Goal: Task Accomplishment & Management: Manage account settings

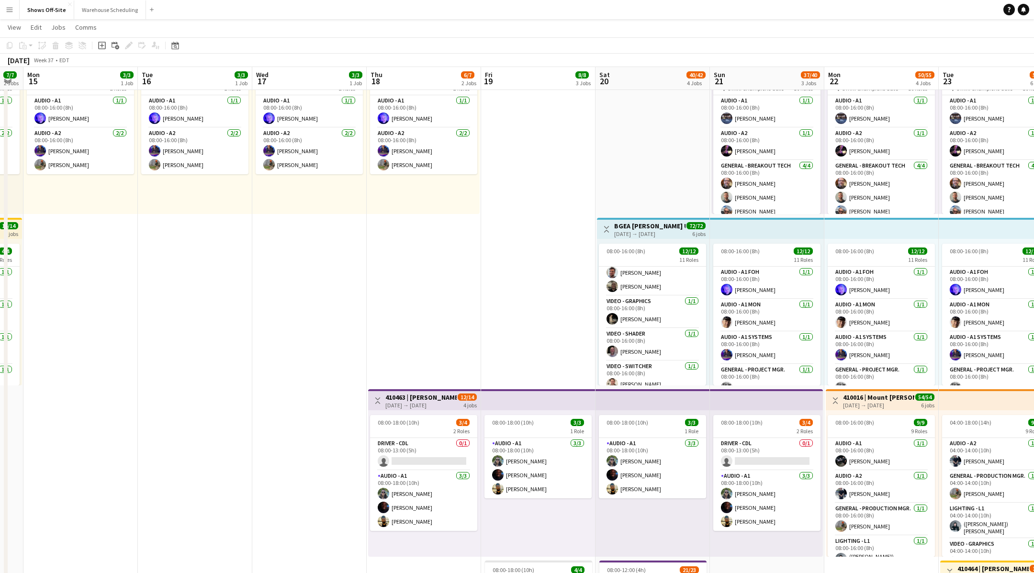
scroll to position [253, 0]
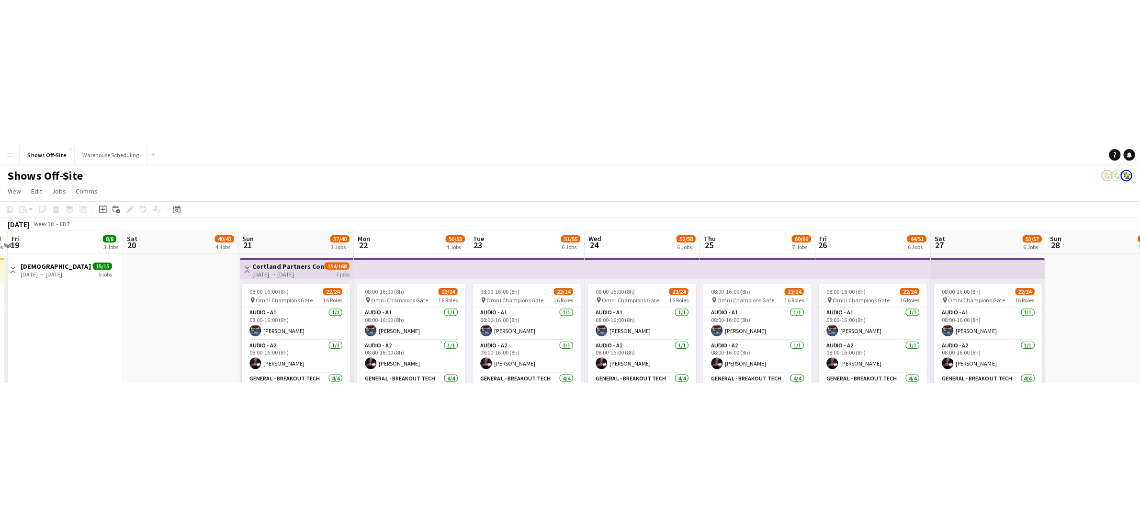
scroll to position [0, 336]
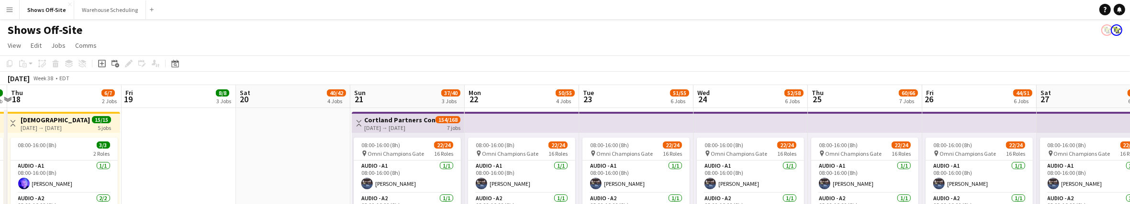
click at [14, 14] on button "Menu" at bounding box center [9, 9] width 19 height 19
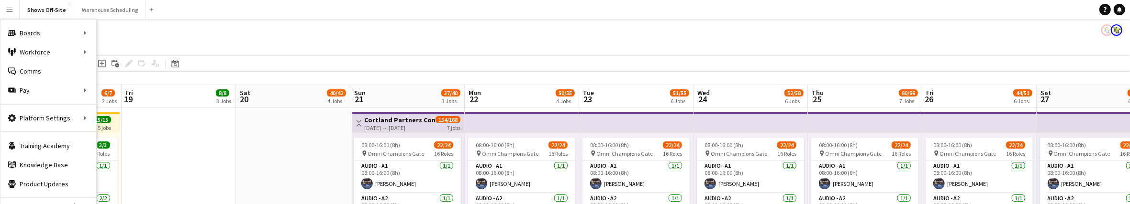
click at [344, 45] on app-page-menu "View Day view expanded Day view collapsed Month view Date picker Jump to [DATE]…" at bounding box center [565, 46] width 1130 height 18
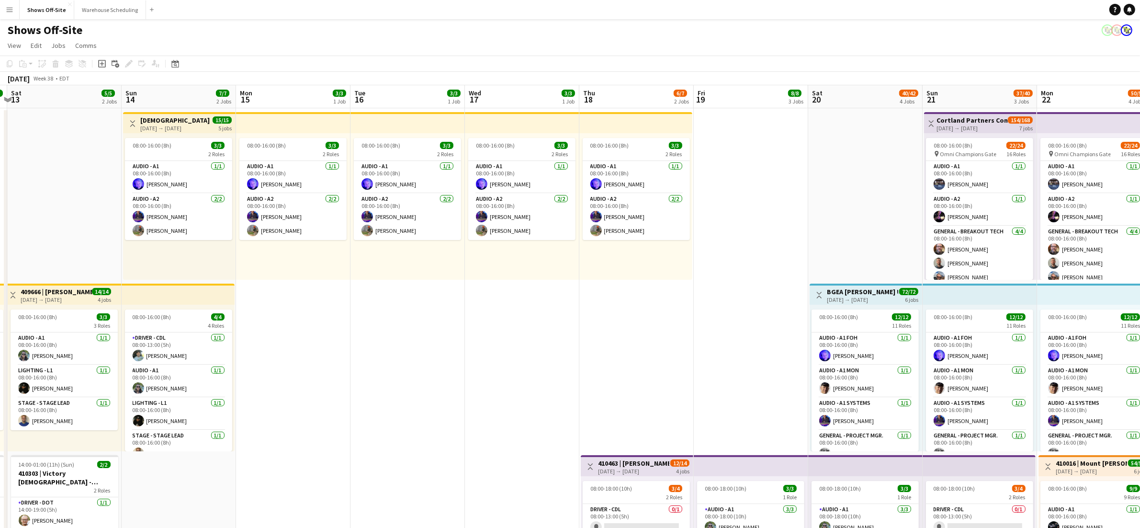
drag, startPoint x: 221, startPoint y: 222, endPoint x: 732, endPoint y: 214, distance: 511.3
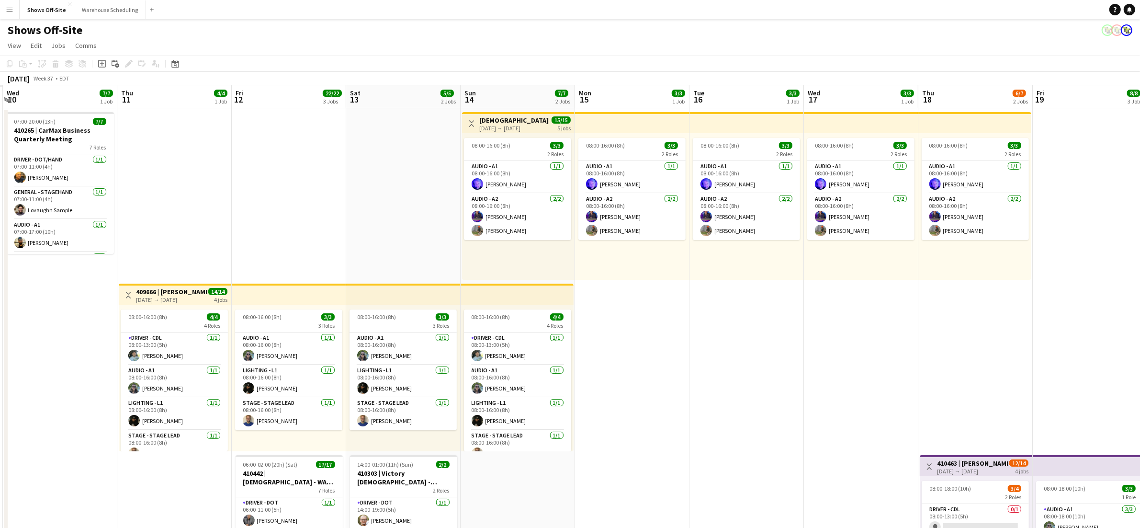
drag, startPoint x: 405, startPoint y: 271, endPoint x: 707, endPoint y: 267, distance: 302.1
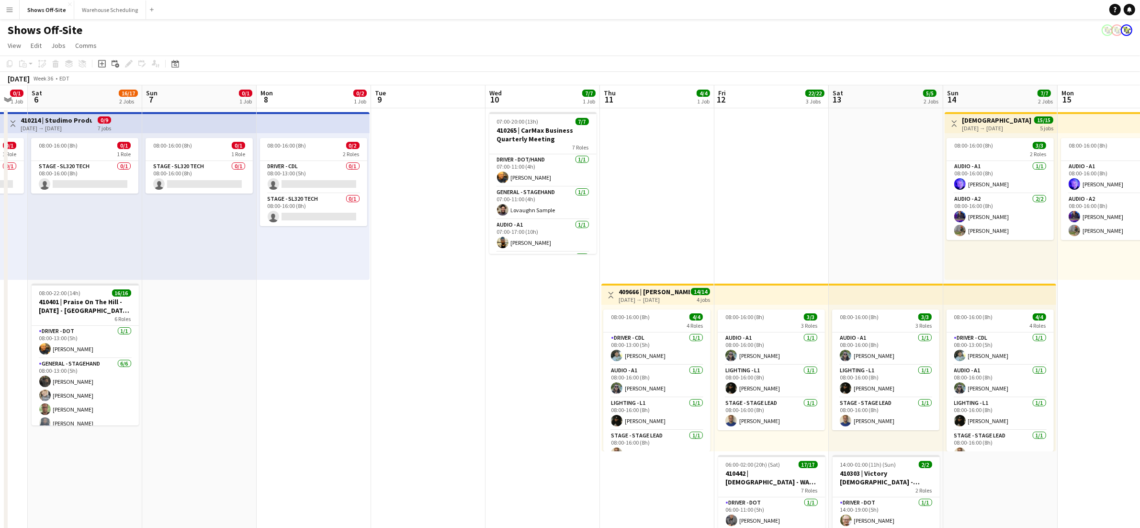
scroll to position [0, 303]
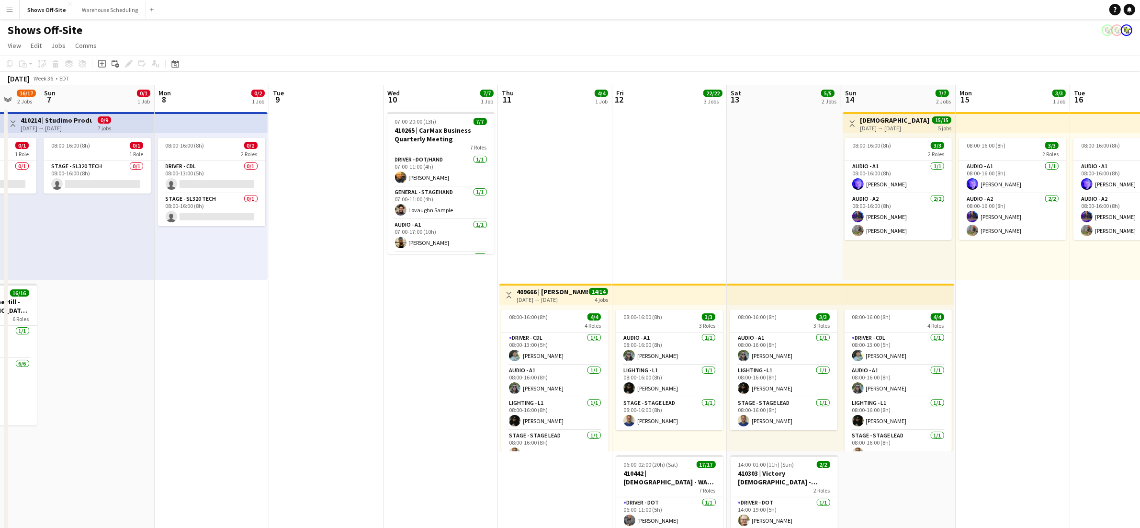
drag, startPoint x: 208, startPoint y: 151, endPoint x: 582, endPoint y: 201, distance: 377.1
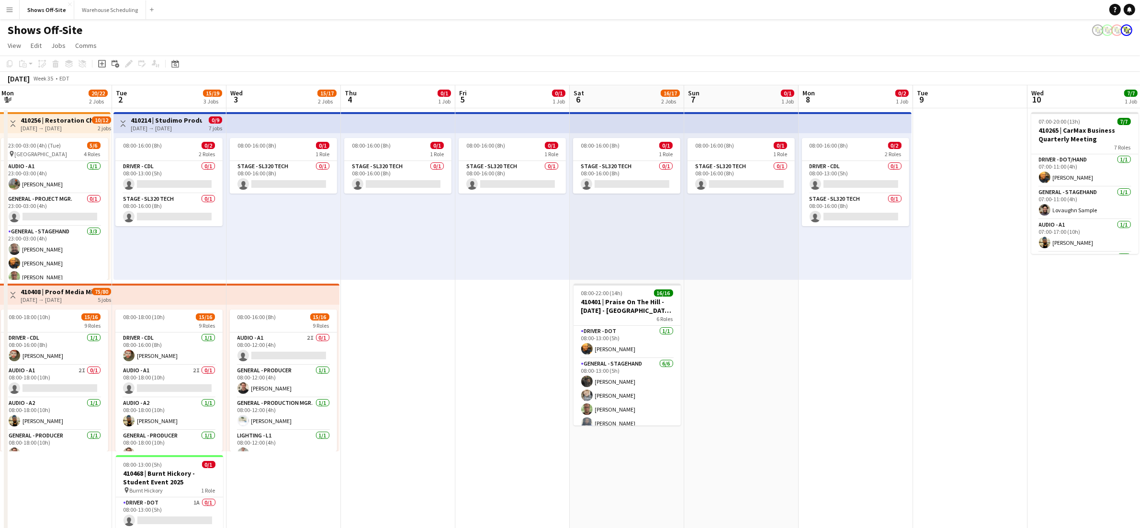
drag, startPoint x: 371, startPoint y: 341, endPoint x: 1039, endPoint y: 383, distance: 669.6
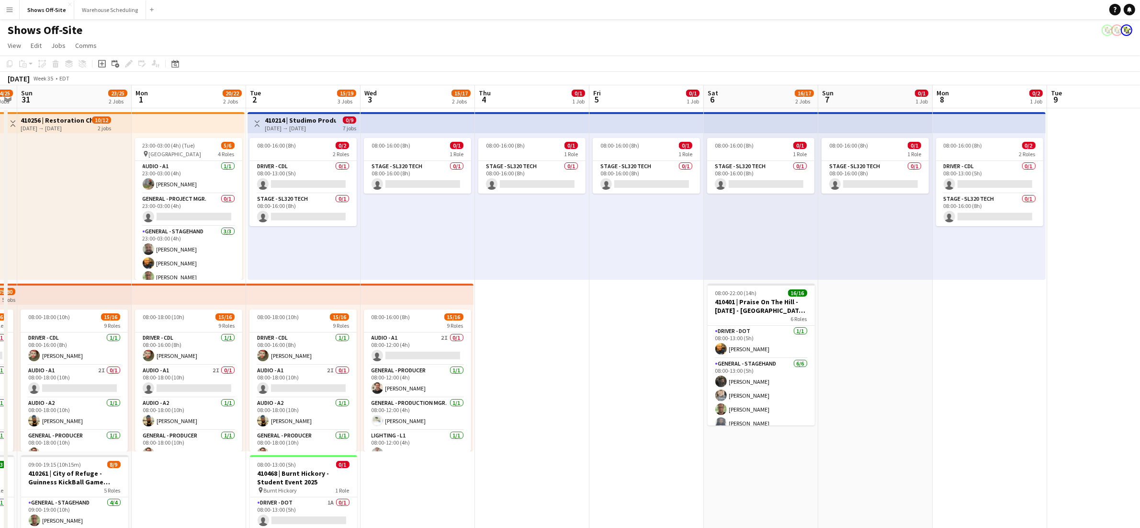
drag, startPoint x: 493, startPoint y: 371, endPoint x: 590, endPoint y: 370, distance: 97.2
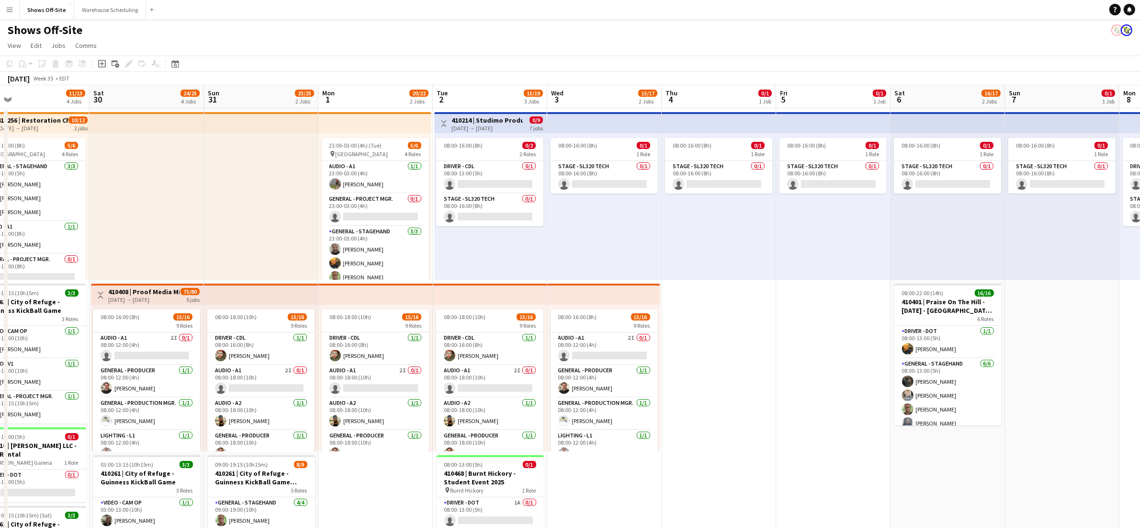
drag, startPoint x: 451, startPoint y: 277, endPoint x: 636, endPoint y: 288, distance: 184.6
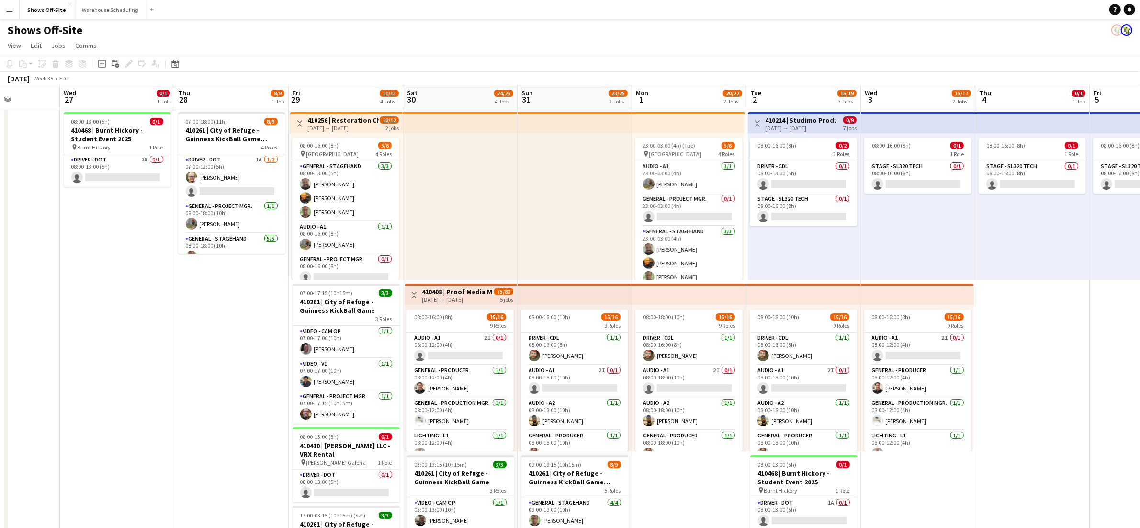
drag, startPoint x: 296, startPoint y: 211, endPoint x: 581, endPoint y: 247, distance: 287.1
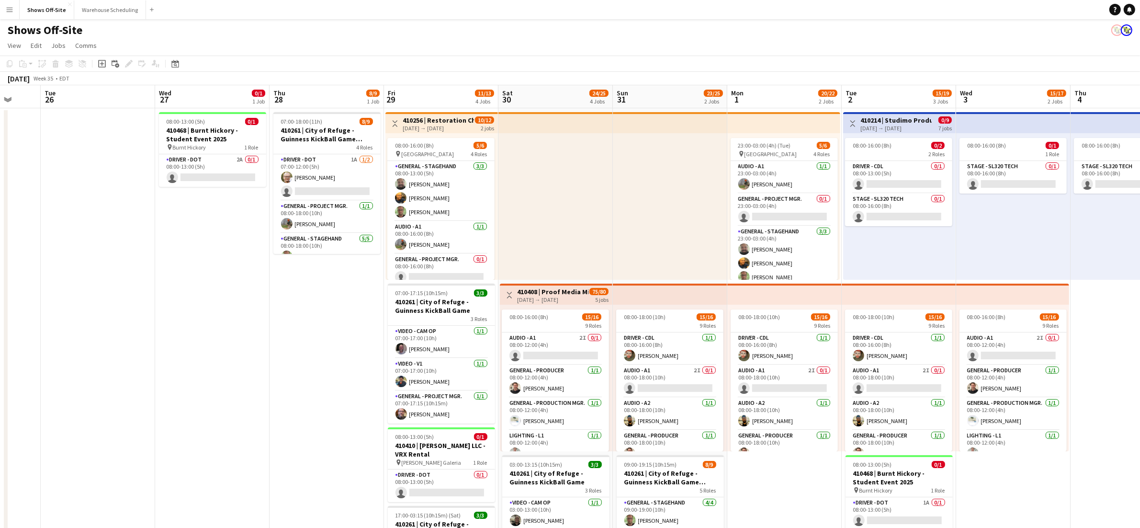
drag, startPoint x: 251, startPoint y: 287, endPoint x: 289, endPoint y: 290, distance: 37.9
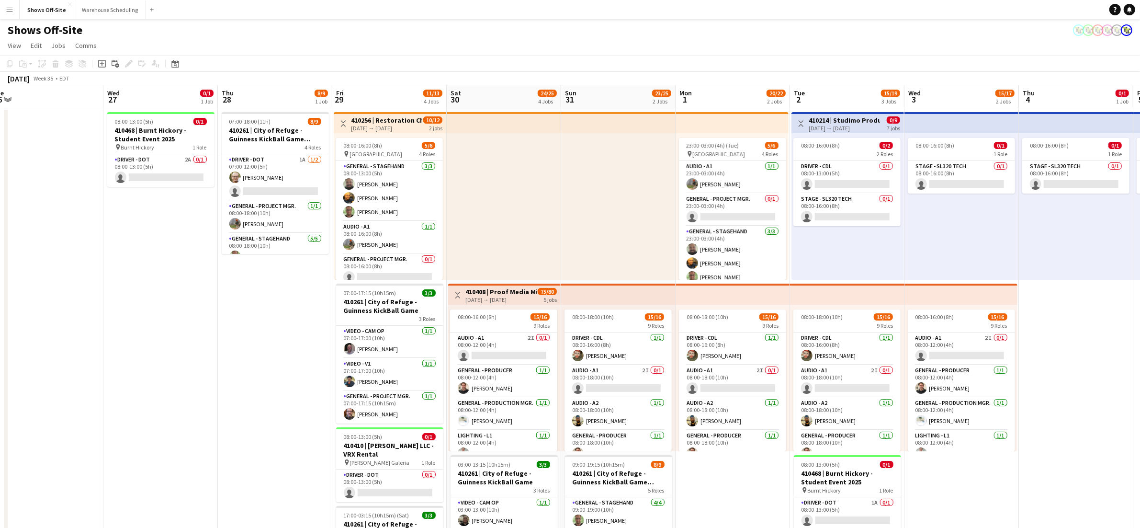
scroll to position [0, 355]
drag, startPoint x: 296, startPoint y: 381, endPoint x: 248, endPoint y: 373, distance: 48.5
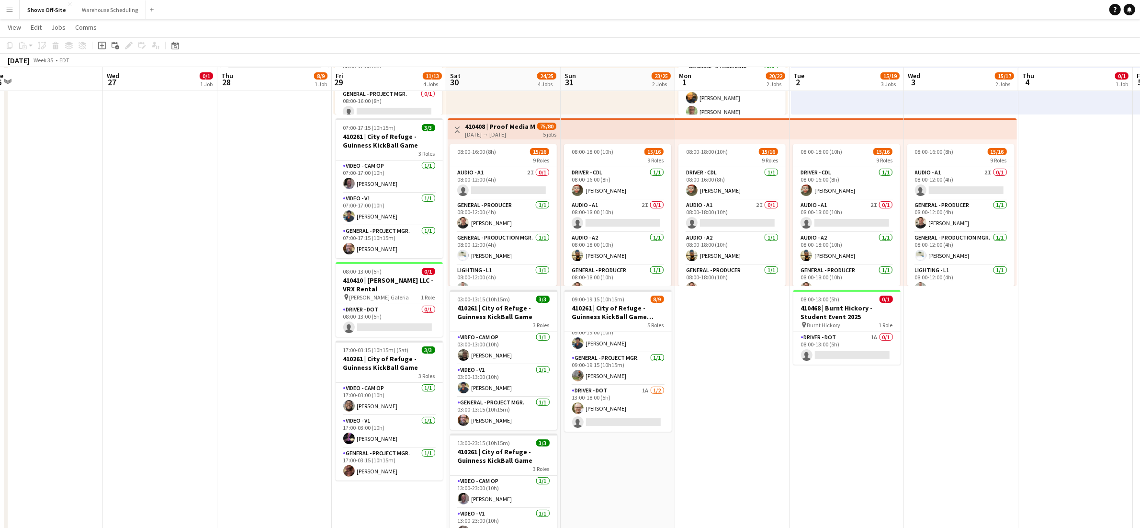
scroll to position [168, 0]
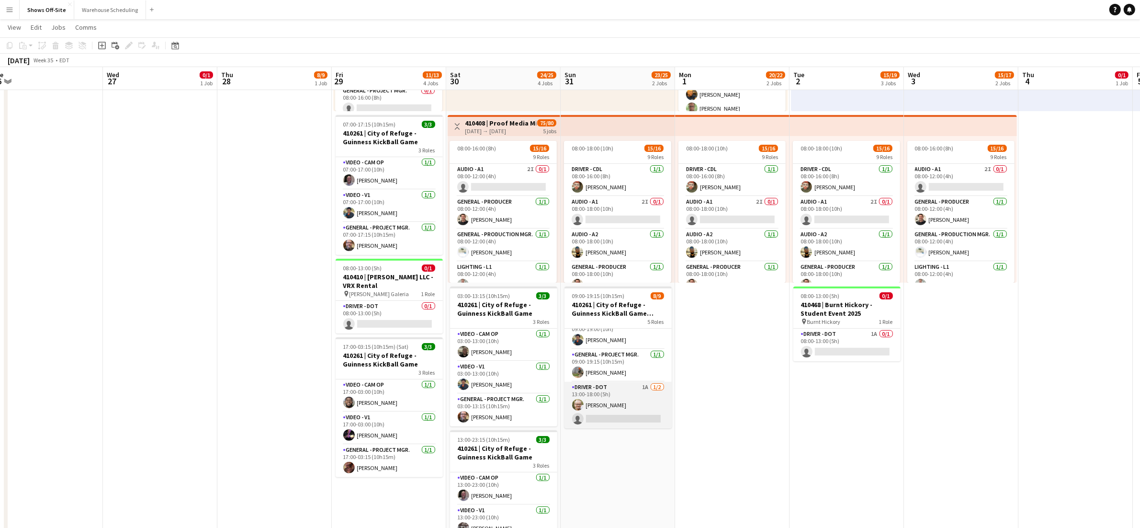
click at [631, 404] on app-card-role "Driver - DOT 1A [DATE] 13:00-18:00 (5h) [PERSON_NAME] single-neutral-actions" at bounding box center [617, 405] width 107 height 46
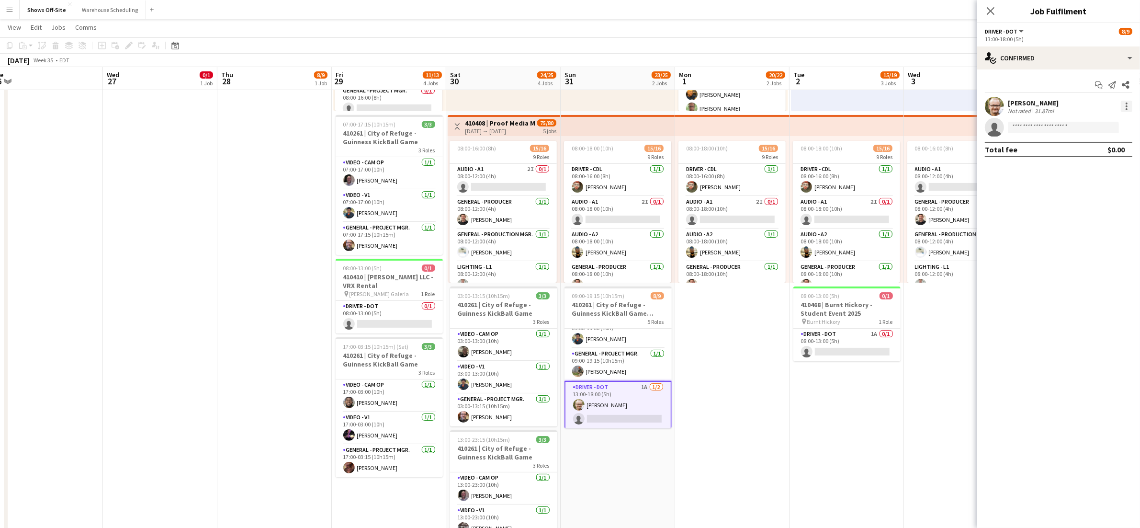
click at [1033, 107] on div at bounding box center [1126, 106] width 11 height 11
click at [1033, 149] on span "Switch crew" at bounding box center [1086, 147] width 41 height 8
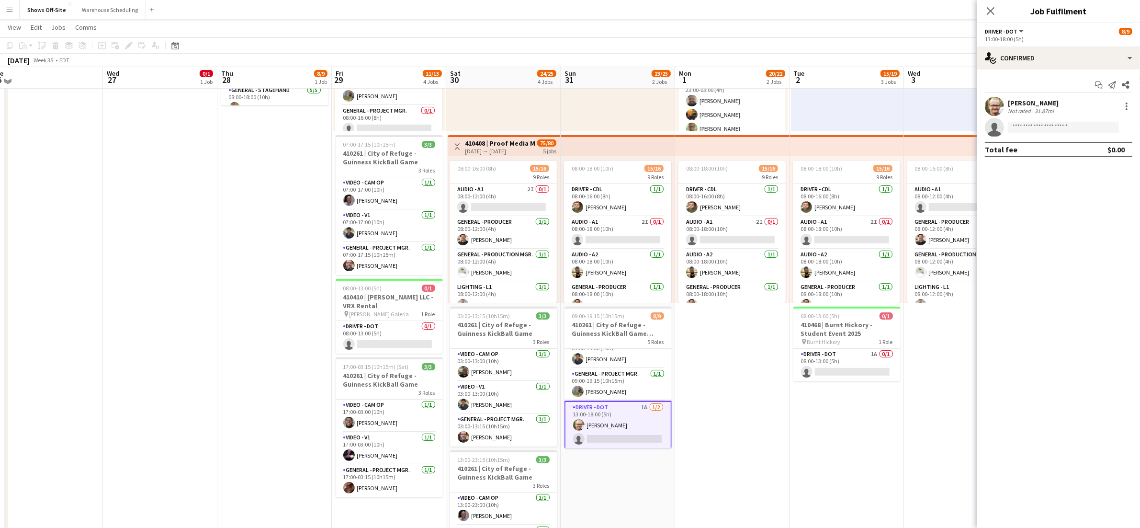
click at [1033, 182] on mat-expansion-panel "check Confirmed Start chat Send notification Share [PERSON_NAME] Not rated 31.8…" at bounding box center [1058, 298] width 163 height 458
click at [1033, 105] on div "[PERSON_NAME] Not rated 31.87mi" at bounding box center [1058, 106] width 163 height 19
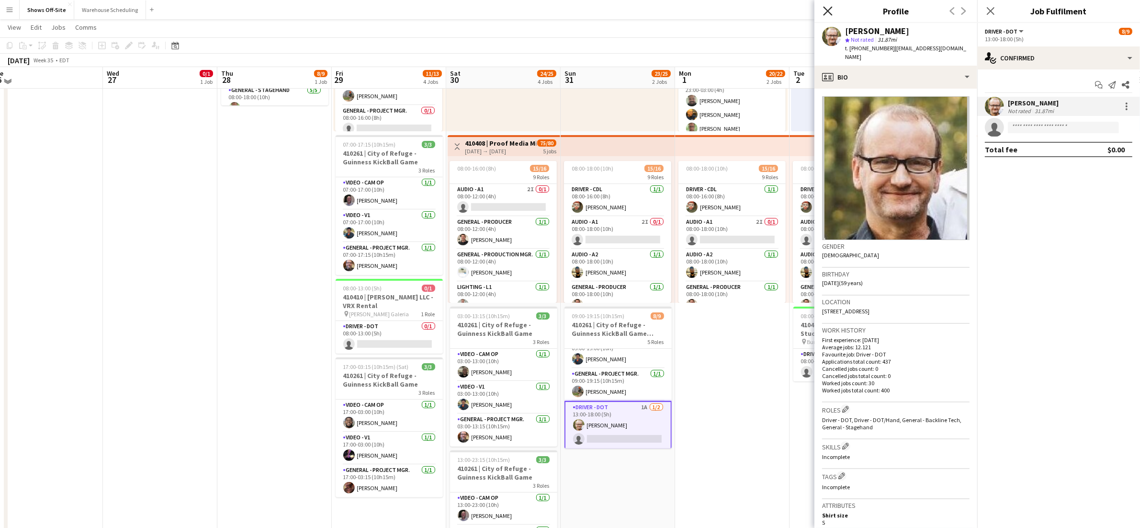
click at [828, 10] on icon "Close pop-in" at bounding box center [827, 10] width 9 height 9
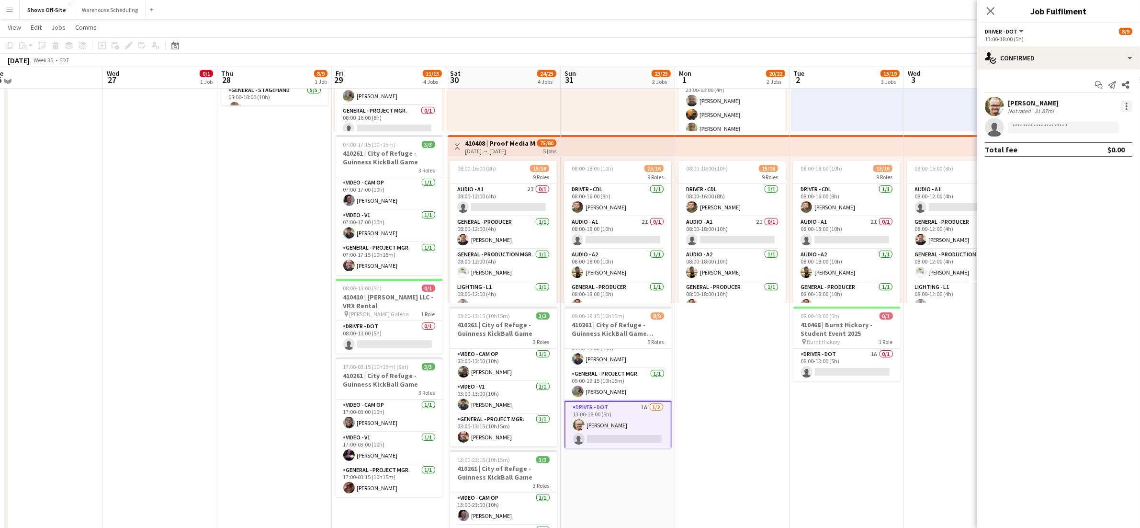
click at [1033, 107] on div at bounding box center [1126, 106] width 11 height 11
click at [1022, 203] on div at bounding box center [570, 264] width 1140 height 528
click at [1033, 60] on div "single-neutral-actions-check-2 Confirmed" at bounding box center [1058, 57] width 163 height 23
click at [1033, 163] on div "single-neutral-actions-information Applicants" at bounding box center [1090, 155] width 95 height 19
